Goal: Check status

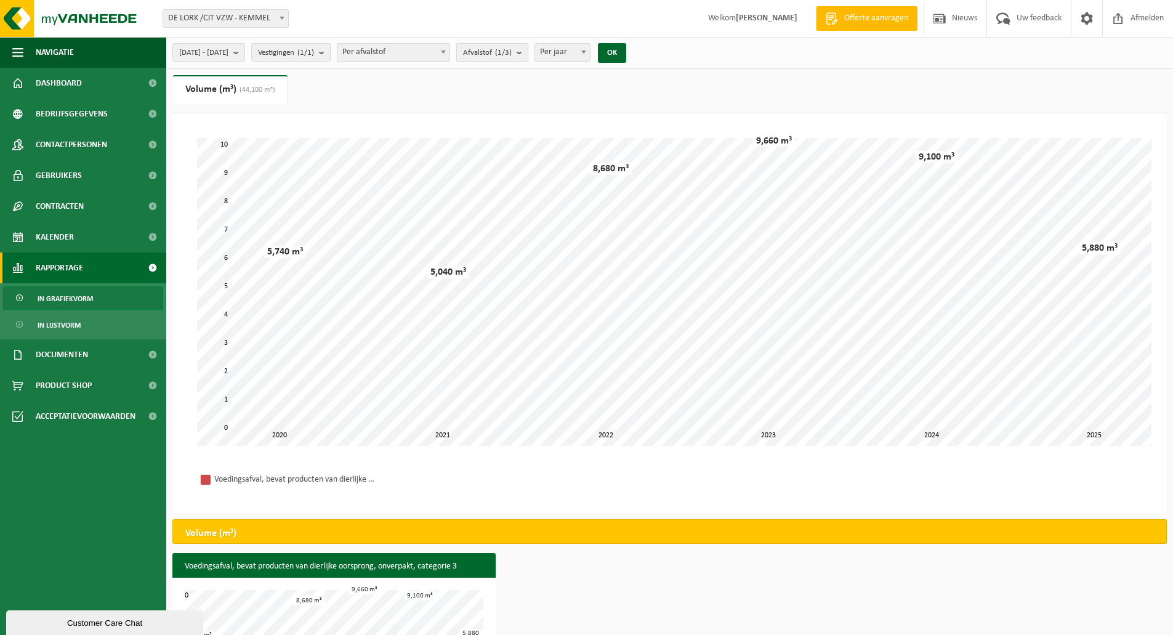
click at [512, 50] on count "(1/3)" at bounding box center [503, 53] width 17 height 8
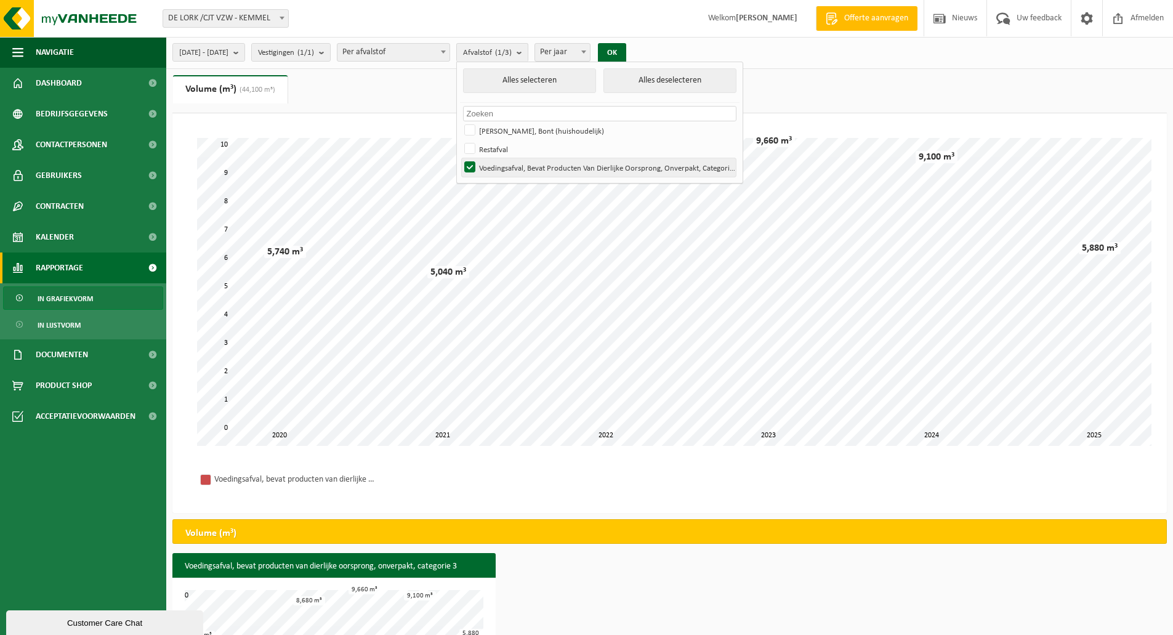
click at [533, 164] on label "Voedingsafval, Bevat Producten Van Dierlijke Oorsprong, Onverpakt, Categorie 3" at bounding box center [599, 167] width 274 height 18
click at [460, 158] on input "Voedingsafval, Bevat Producten Van Dierlijke Oorsprong, Onverpakt, Categorie 3" at bounding box center [459, 158] width 1 height 1
checkbox input "false"
click at [531, 154] on label "Restafval" at bounding box center [599, 149] width 274 height 18
click at [460, 140] on input "Restafval" at bounding box center [459, 139] width 1 height 1
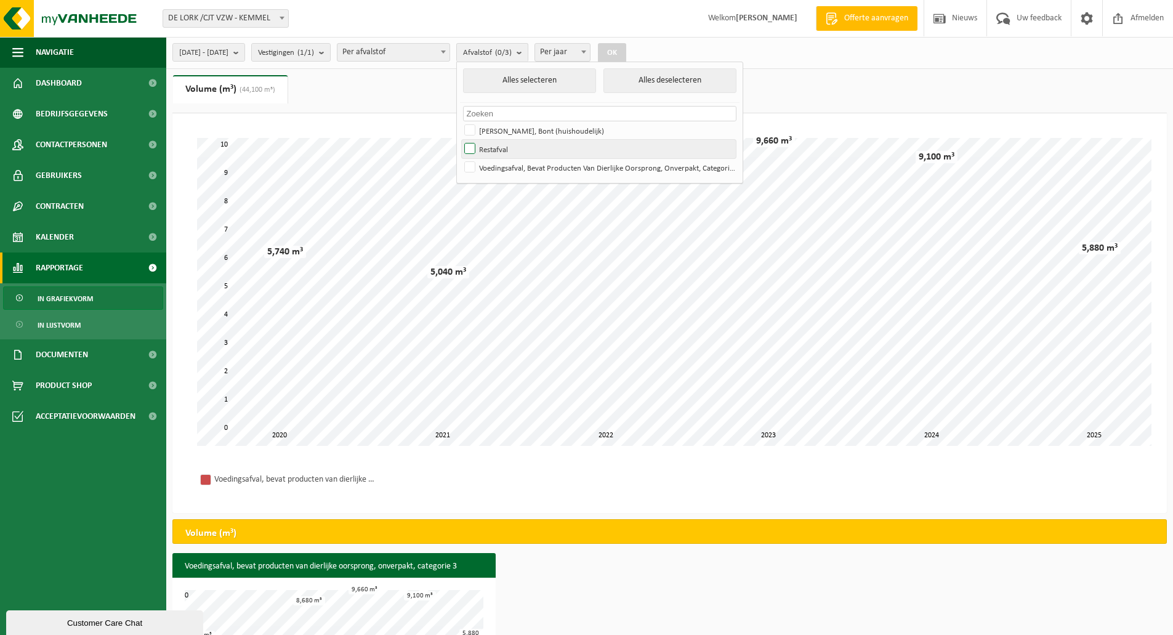
checkbox input "true"
click at [626, 50] on button "OK" at bounding box center [612, 53] width 28 height 20
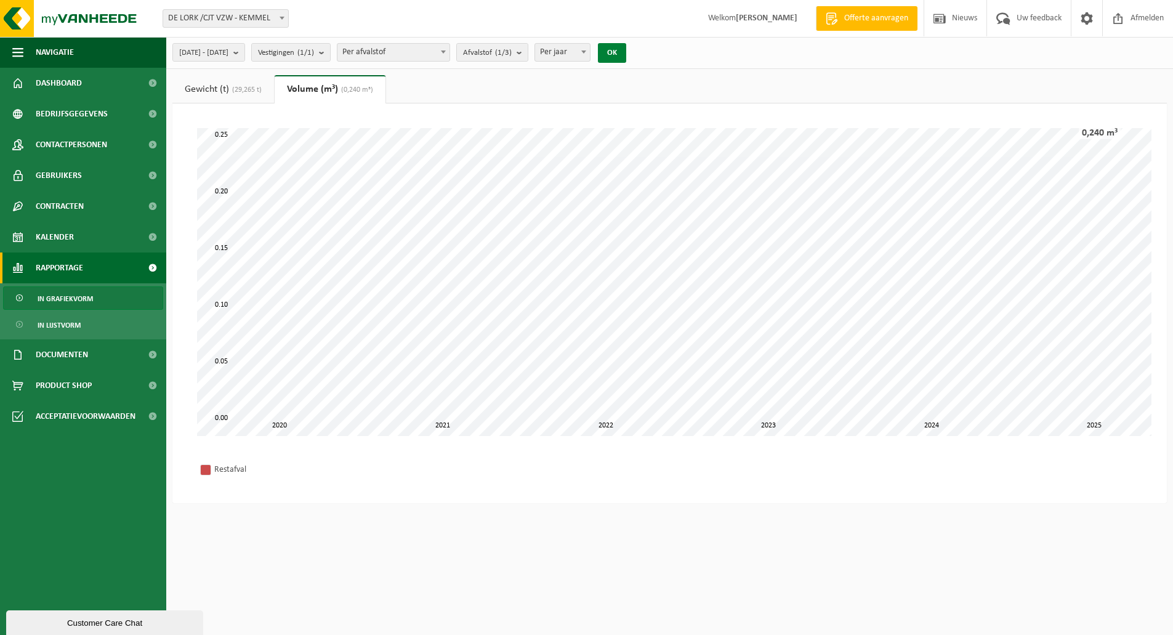
click at [626, 50] on button "OK" at bounding box center [612, 53] width 28 height 20
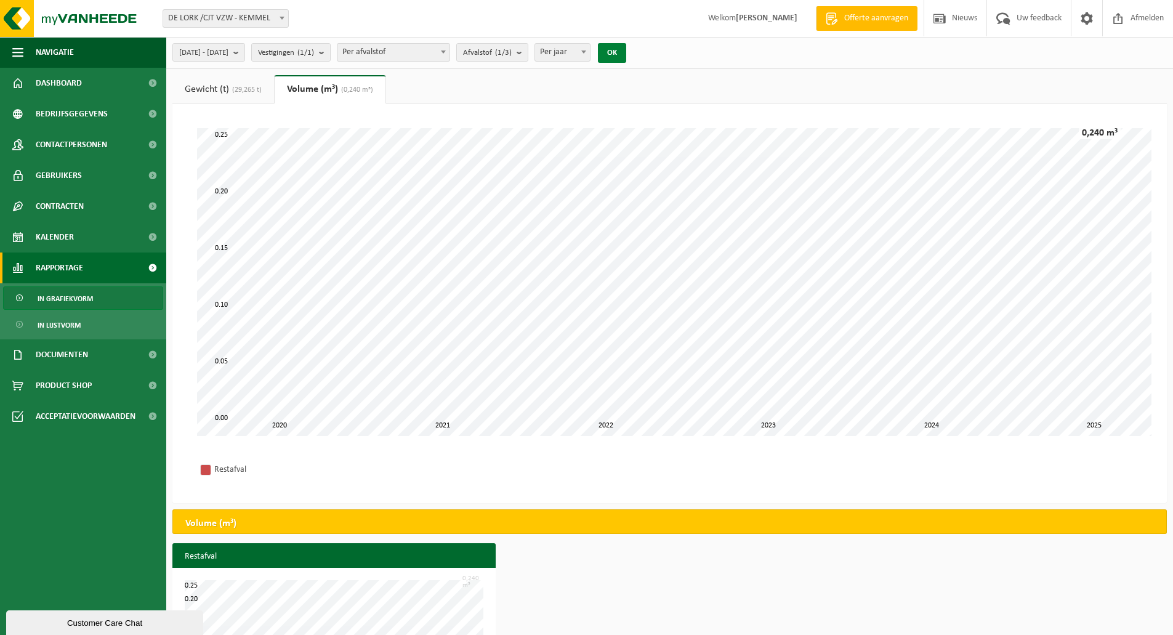
click at [626, 50] on button "OK" at bounding box center [612, 53] width 28 height 20
click at [244, 91] on span "(29,265 t)" at bounding box center [245, 89] width 33 height 7
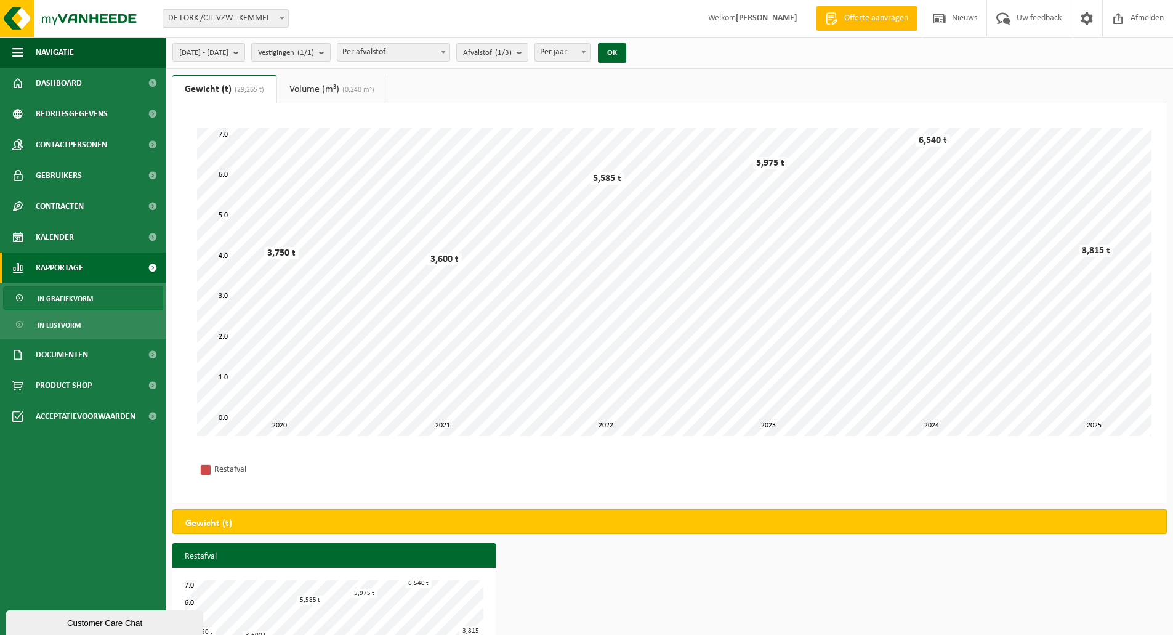
click at [1003, 469] on div "Restafval" at bounding box center [670, 469] width 970 height 42
